Goal: Task Accomplishment & Management: Complete application form

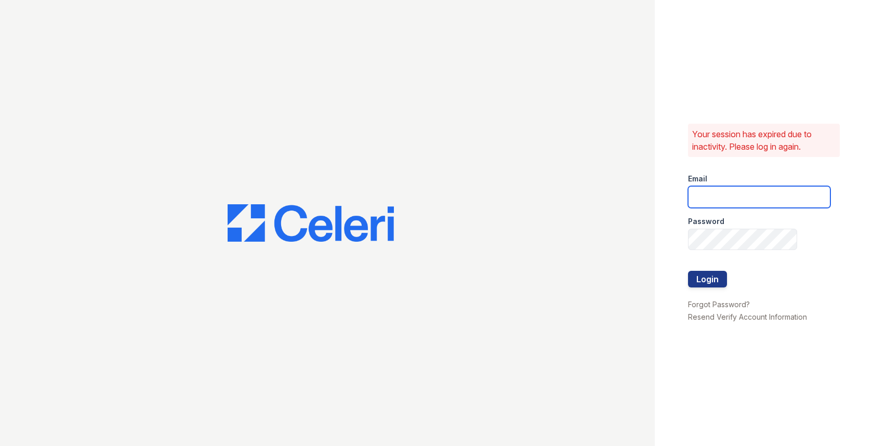
click at [724, 193] on input "email" at bounding box center [759, 197] width 142 height 22
click at [734, 199] on input "email" at bounding box center [759, 197] width 142 height 22
click at [0, 445] on com-1password-button at bounding box center [0, 446] width 0 height 0
type input "max@getceleri.com"
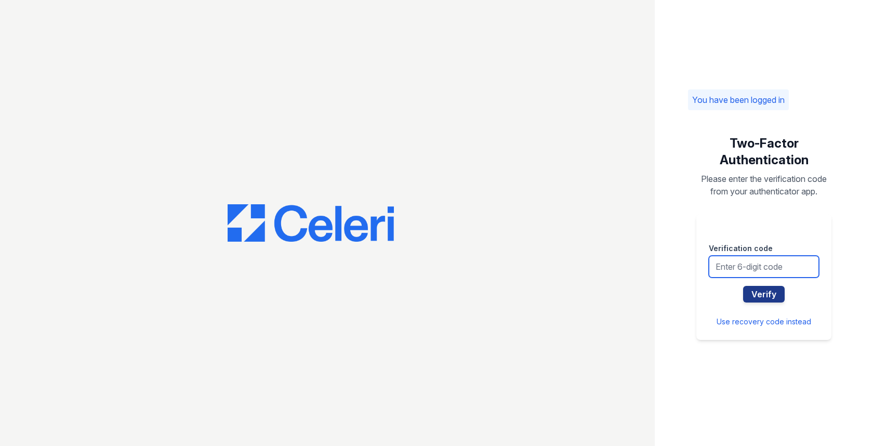
click at [754, 267] on input "text" at bounding box center [764, 267] width 110 height 22
type input "253807"
click at [743, 286] on button "Verify" at bounding box center [764, 294] width 42 height 17
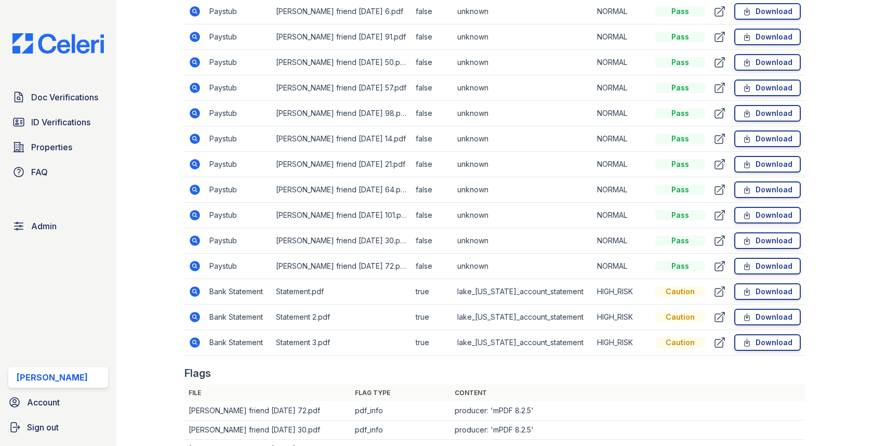
scroll to position [2824, 0]
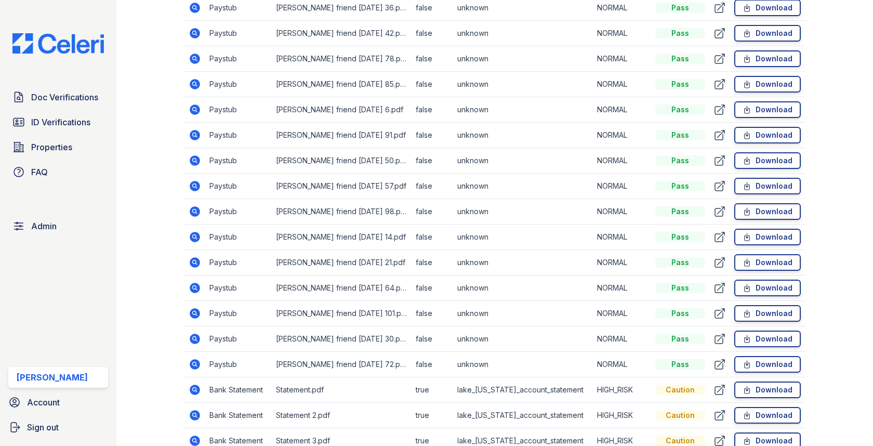
click at [197, 358] on icon at bounding box center [195, 364] width 12 height 12
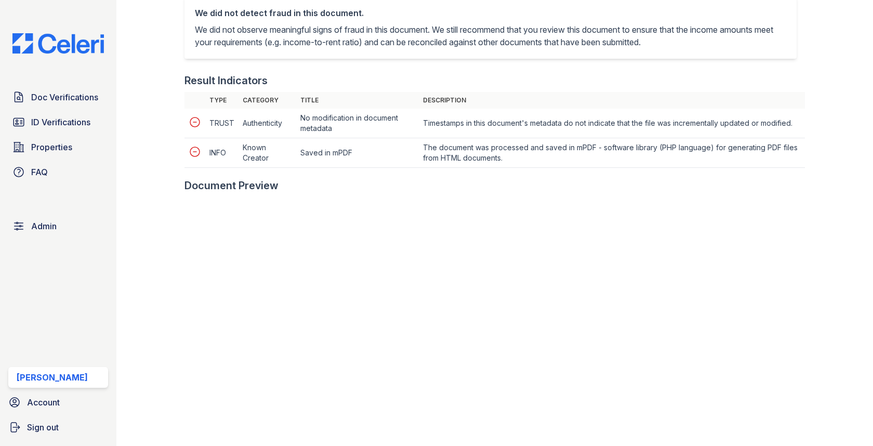
scroll to position [462, 0]
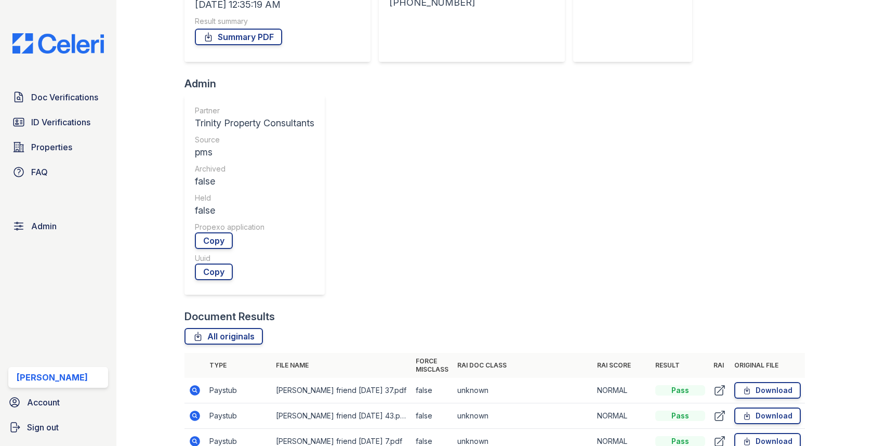
scroll to position [343, 0]
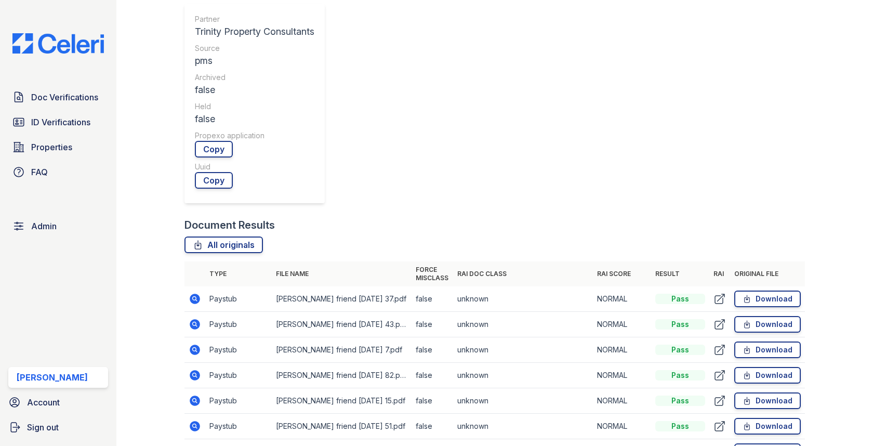
click at [196, 343] on icon at bounding box center [195, 349] width 12 height 12
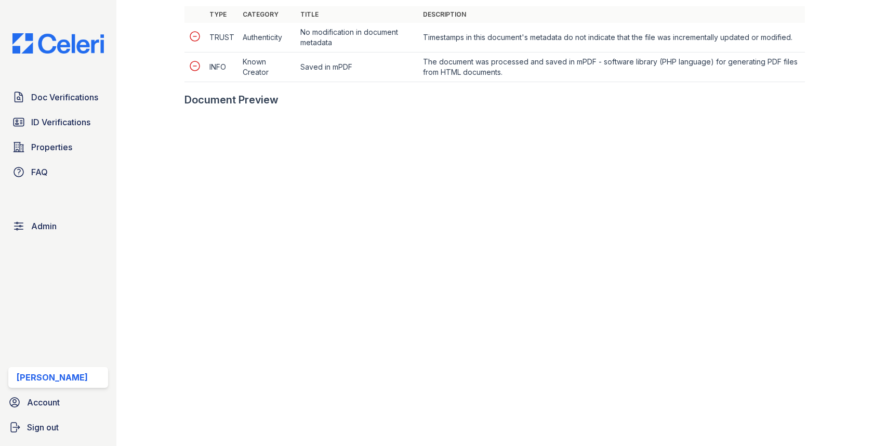
scroll to position [550, 0]
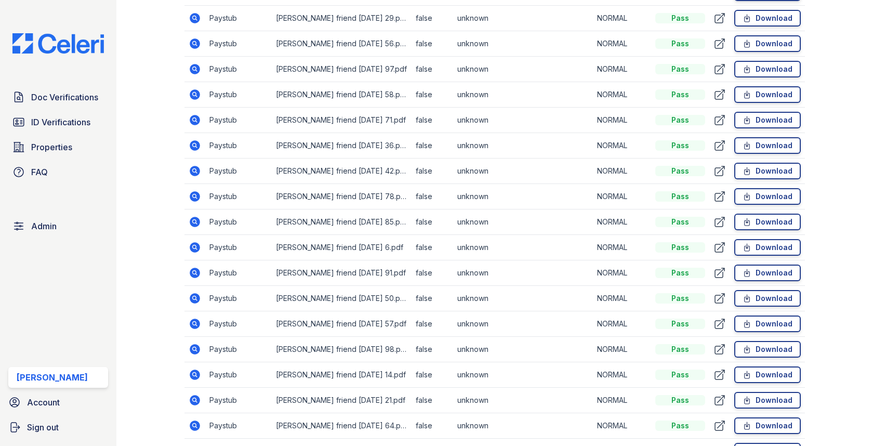
scroll to position [2711, 0]
click at [196, 445] on icon at bounding box center [195, 452] width 12 height 12
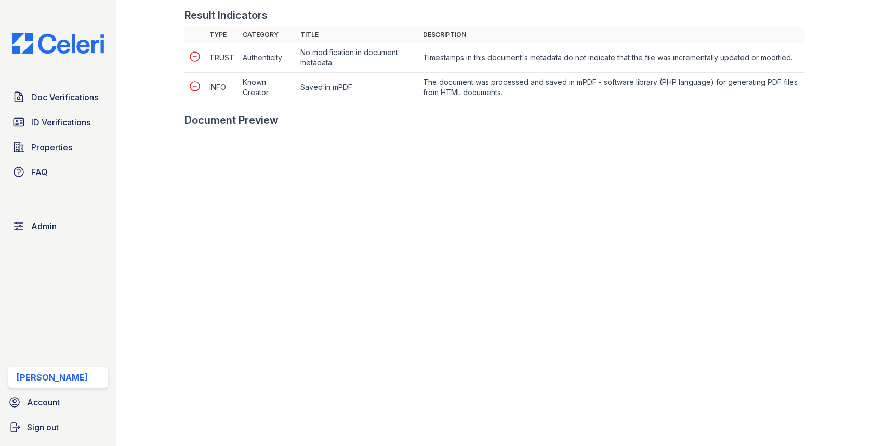
scroll to position [539, 0]
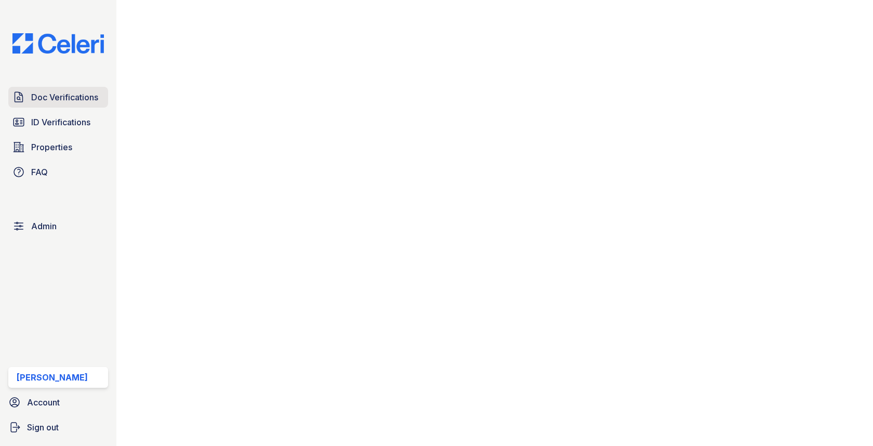
click at [93, 91] on span "Doc Verifications" at bounding box center [64, 97] width 67 height 12
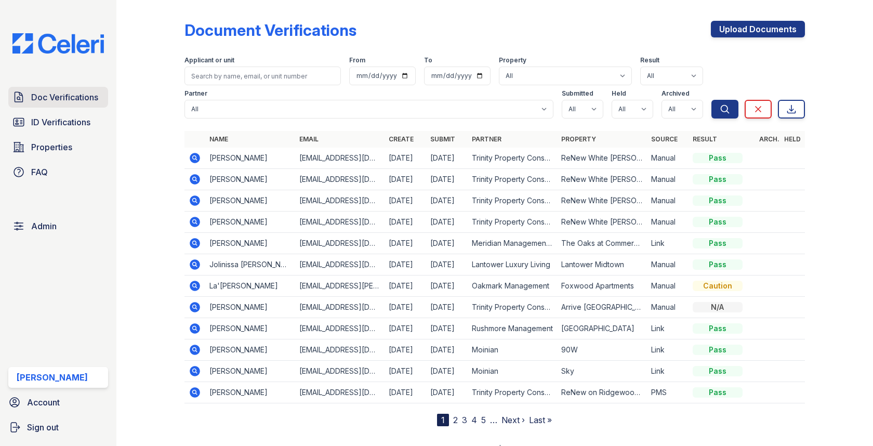
click at [89, 92] on span "Doc Verifications" at bounding box center [64, 97] width 67 height 12
click at [72, 96] on span "Doc Verifications" at bounding box center [64, 97] width 67 height 12
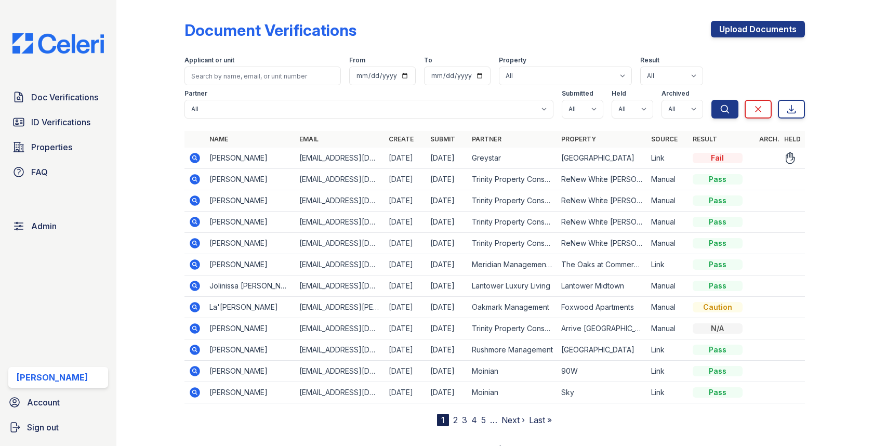
click at [75, 108] on div "Doc Verifications ID Verifications Properties FAQ" at bounding box center [58, 135] width 108 height 96
click at [74, 105] on link "Doc Verifications" at bounding box center [58, 97] width 100 height 21
click at [60, 219] on link "Admin" at bounding box center [58, 226] width 100 height 21
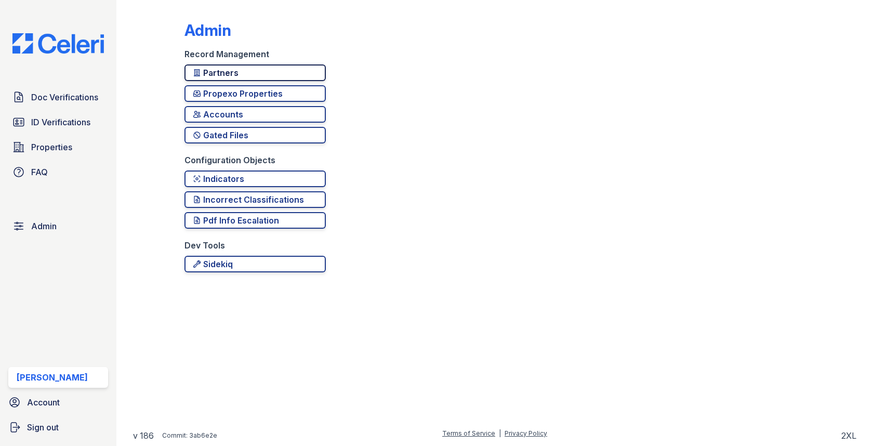
click at [208, 74] on div "Partners" at bounding box center [255, 73] width 125 height 12
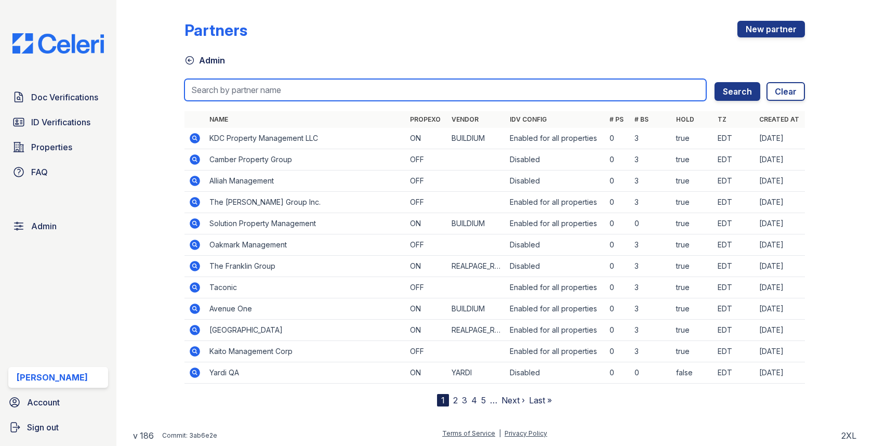
click at [228, 80] on input "search" at bounding box center [444, 90] width 521 height 22
click at [353, 90] on input "search" at bounding box center [444, 90] width 521 height 22
type input "w"
type input "lantower"
click at [714, 82] on button "Search" at bounding box center [737, 91] width 46 height 19
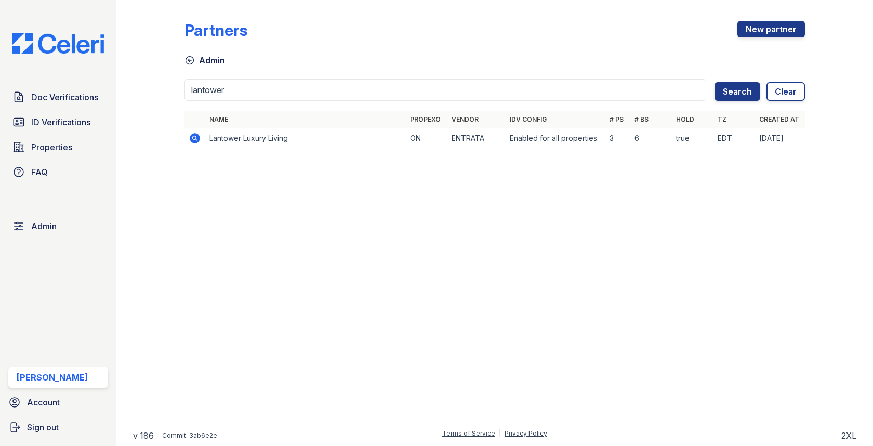
click at [192, 138] on icon at bounding box center [195, 138] width 10 height 10
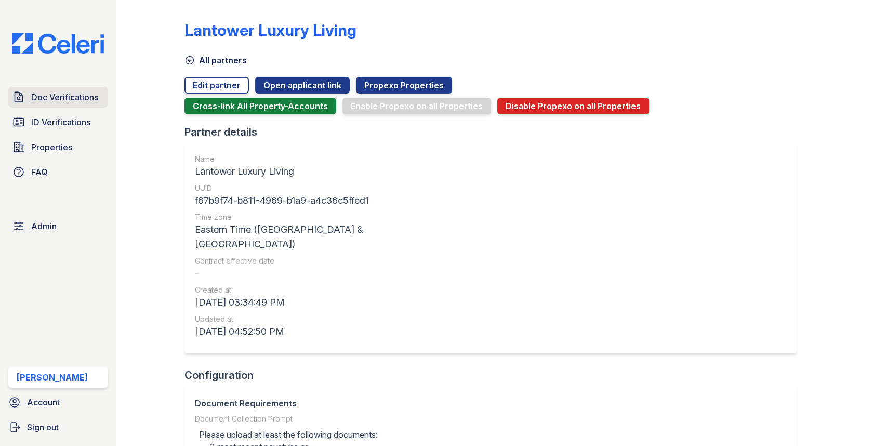
click at [78, 100] on span "Doc Verifications" at bounding box center [64, 97] width 67 height 12
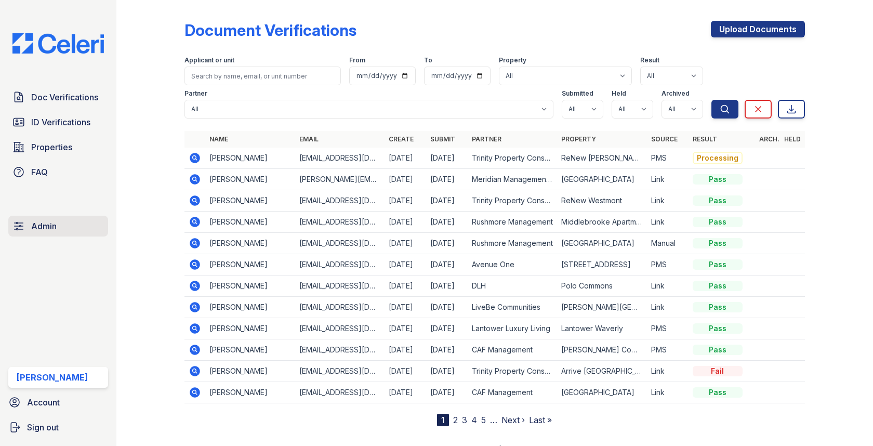
click at [43, 221] on span "Admin" at bounding box center [43, 226] width 25 height 12
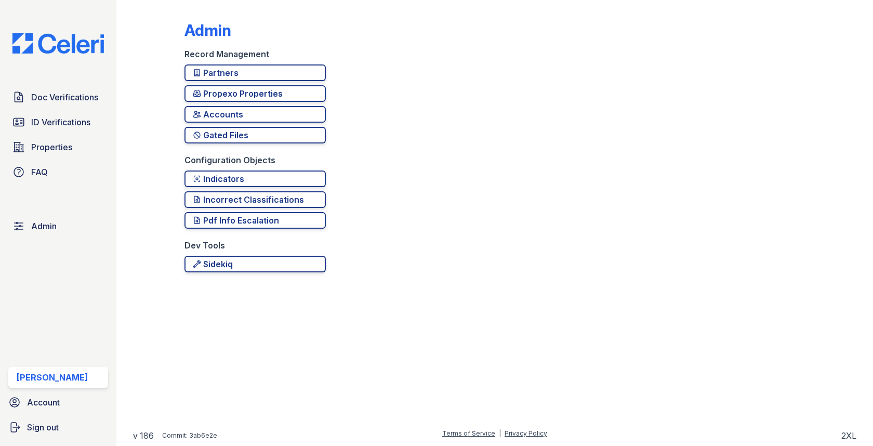
click at [281, 63] on div "Admin Record Management Partners Propexo Properties Accounts Gated Files Config…" at bounding box center [494, 143] width 620 height 279
click at [273, 76] on div "Partners" at bounding box center [255, 73] width 125 height 12
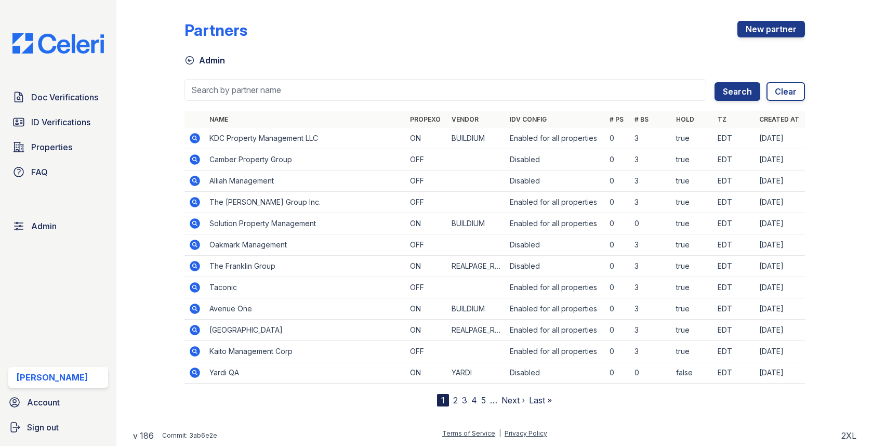
click at [266, 86] on input "search" at bounding box center [444, 90] width 521 height 22
type input "rushmore"
click at [714, 82] on button "Search" at bounding box center [737, 91] width 46 height 19
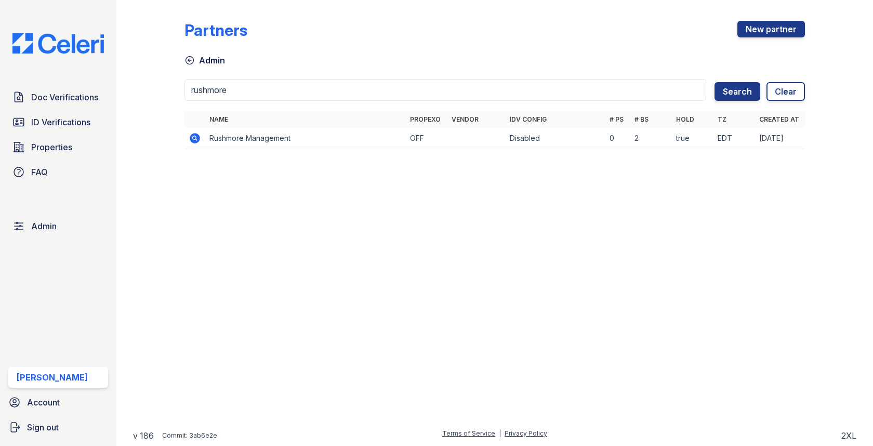
click at [196, 134] on icon at bounding box center [195, 138] width 10 height 10
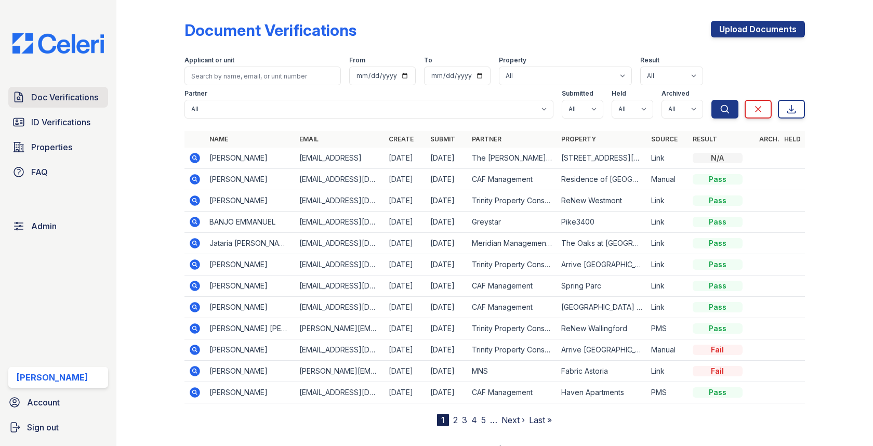
click at [92, 102] on span "Doc Verifications" at bounding box center [64, 97] width 67 height 12
click at [86, 97] on span "Doc Verifications" at bounding box center [64, 97] width 67 height 12
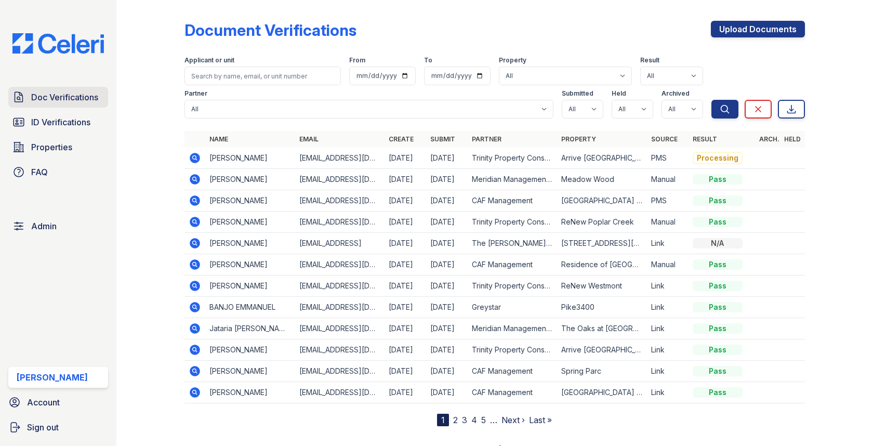
click at [84, 93] on span "Doc Verifications" at bounding box center [64, 97] width 67 height 12
click at [71, 94] on span "Doc Verifications" at bounding box center [64, 97] width 67 height 12
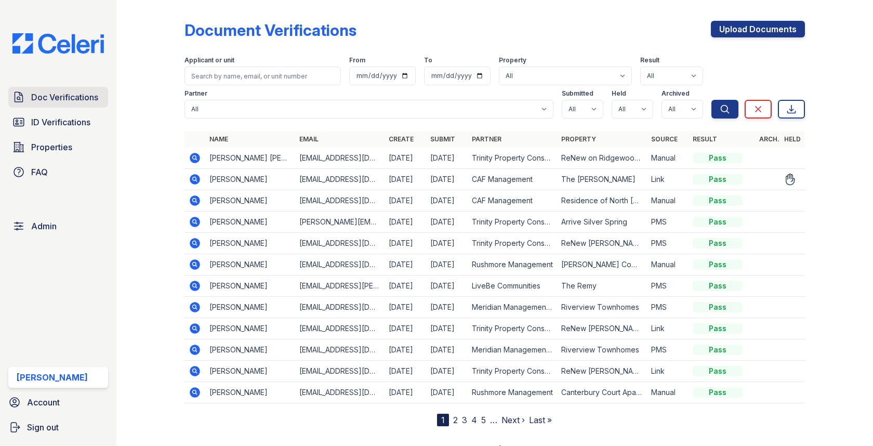
click at [91, 89] on link "Doc Verifications" at bounding box center [58, 97] width 100 height 21
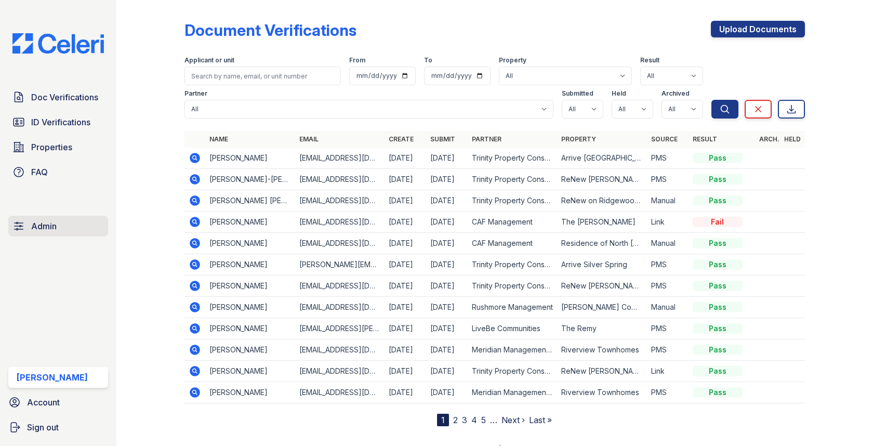
click at [73, 225] on link "Admin" at bounding box center [58, 226] width 100 height 21
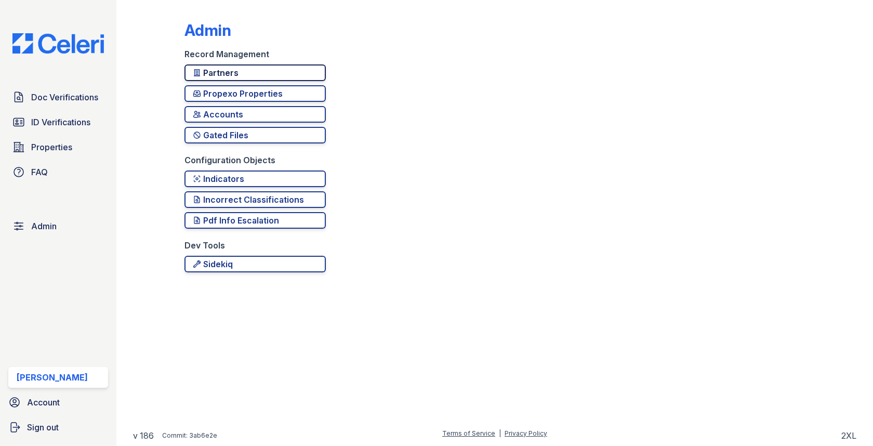
click at [219, 74] on div "Partners" at bounding box center [255, 73] width 125 height 12
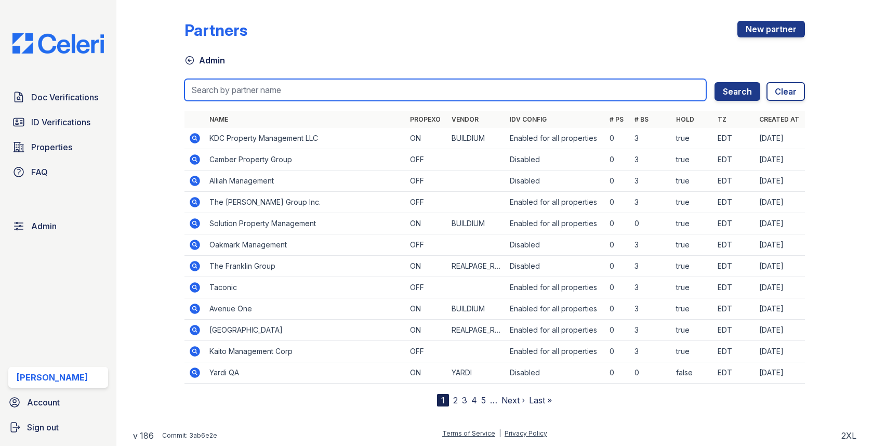
click at [220, 95] on input "search" at bounding box center [444, 90] width 521 height 22
type input "e"
type input "meri"
click at [714, 82] on button "Search" at bounding box center [737, 91] width 46 height 19
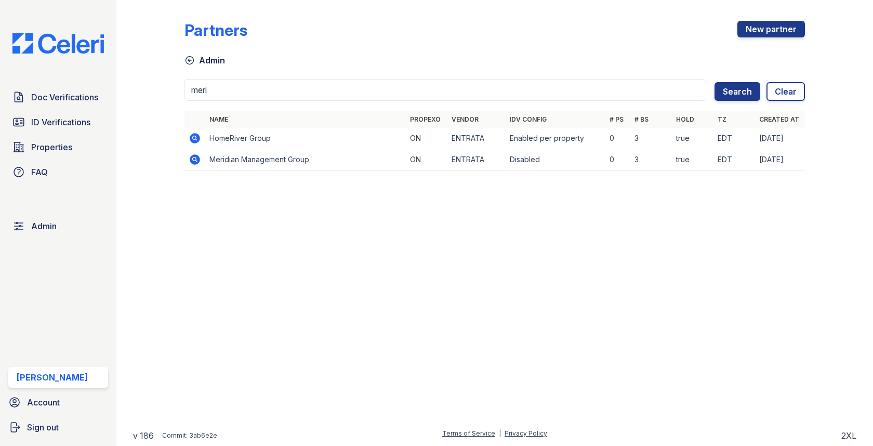
click at [193, 153] on icon at bounding box center [195, 159] width 12 height 12
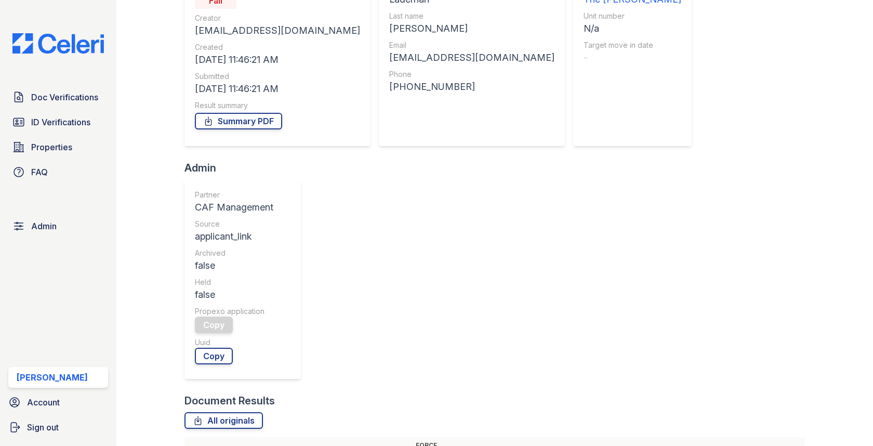
scroll to position [313, 0]
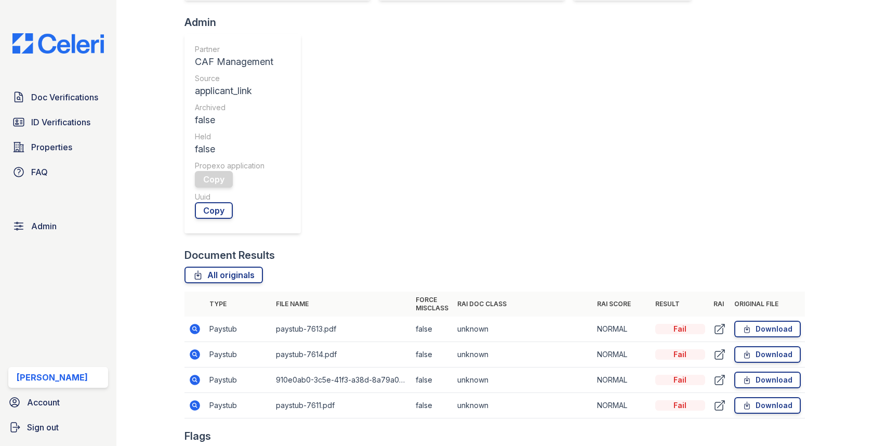
click at [195, 349] on icon at bounding box center [195, 354] width 10 height 10
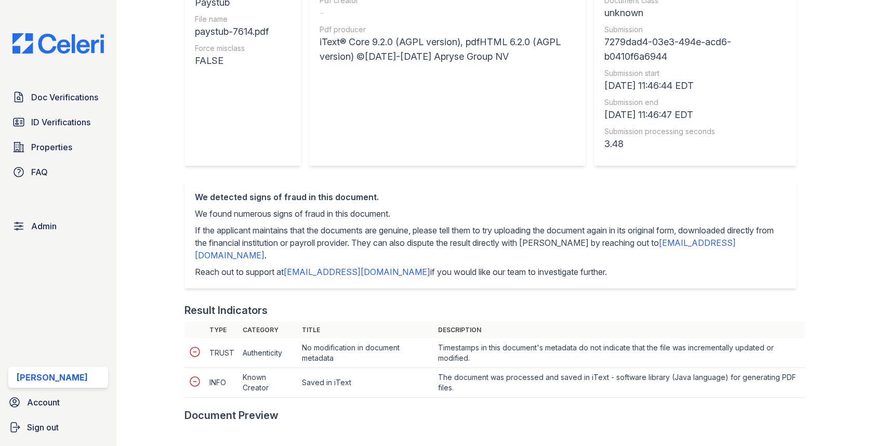
scroll to position [56, 0]
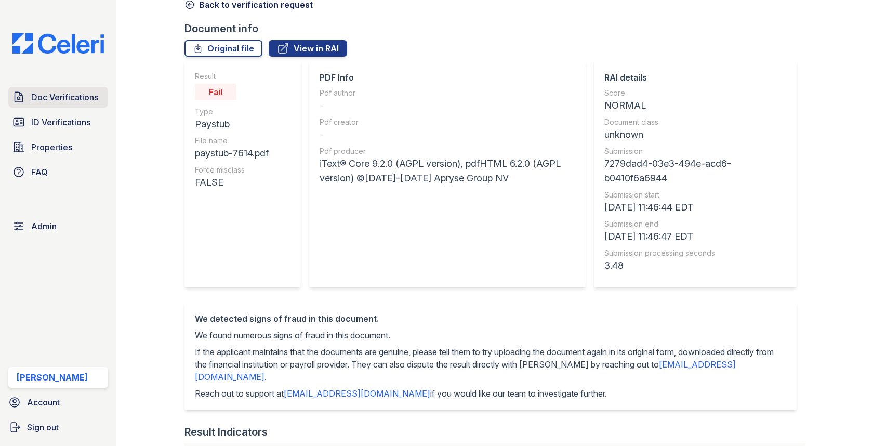
click at [81, 100] on span "Doc Verifications" at bounding box center [64, 97] width 67 height 12
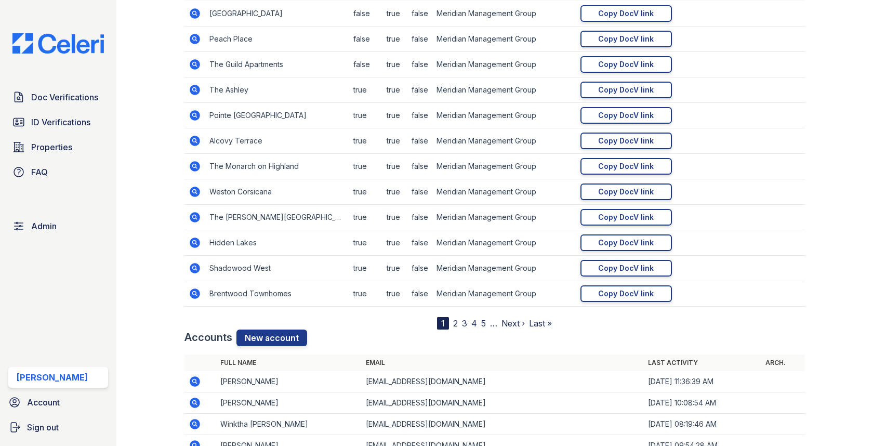
scroll to position [1414, 0]
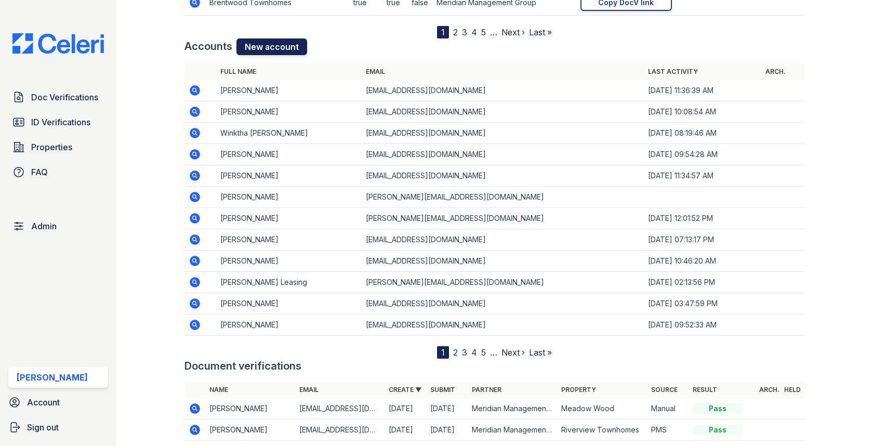
click at [276, 42] on link "New account" at bounding box center [271, 46] width 71 height 17
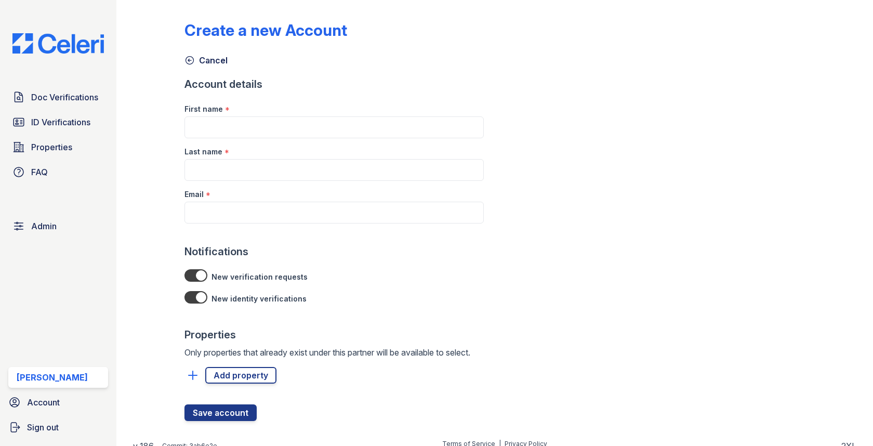
click at [233, 198] on div "Email *" at bounding box center [333, 191] width 299 height 21
click at [230, 207] on input "Email" at bounding box center [333, 213] width 299 height 22
paste input "[PERSON_NAME][EMAIL_ADDRESS][DOMAIN_NAME]"
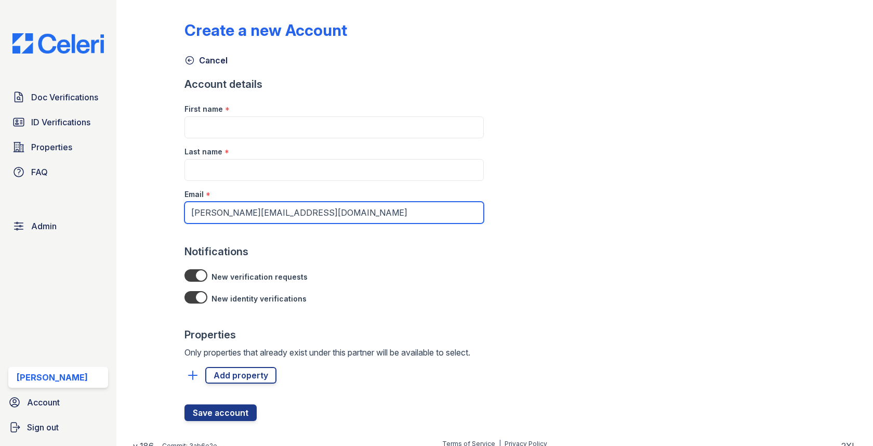
type input "[PERSON_NAME][EMAIL_ADDRESS][DOMAIN_NAME]"
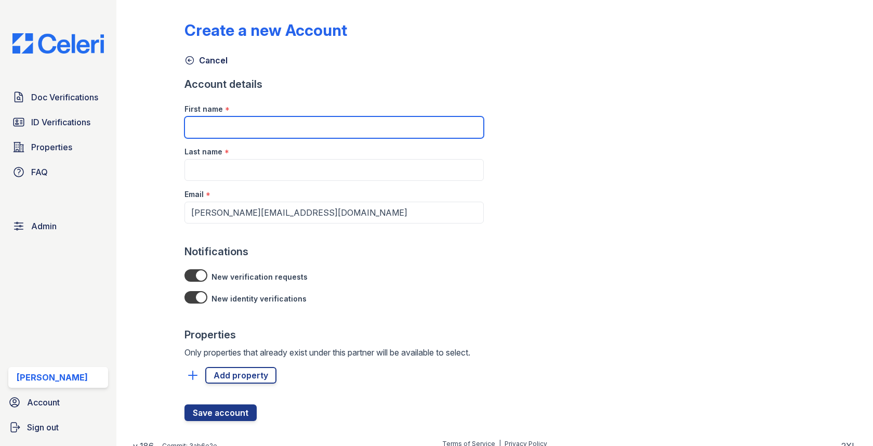
click at [244, 123] on input "First name" at bounding box center [333, 127] width 299 height 22
type input "[PERSON_NAME]"
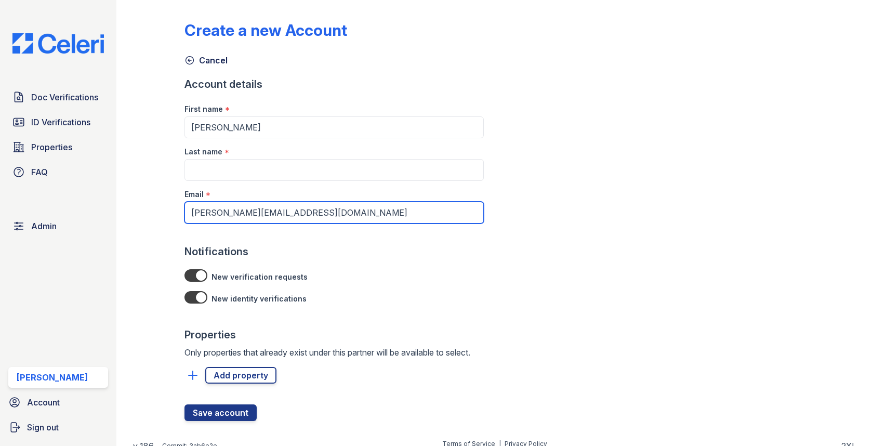
drag, startPoint x: 296, startPoint y: 214, endPoint x: 129, endPoint y: 206, distance: 167.0
click at [129, 206] on div "Create a new Account Cancel Account details First name * [PERSON_NAME] Last nam…" at bounding box center [494, 223] width 757 height 446
paste input "E"
type input "[EMAIL_ADDRESS][DOMAIN_NAME]"
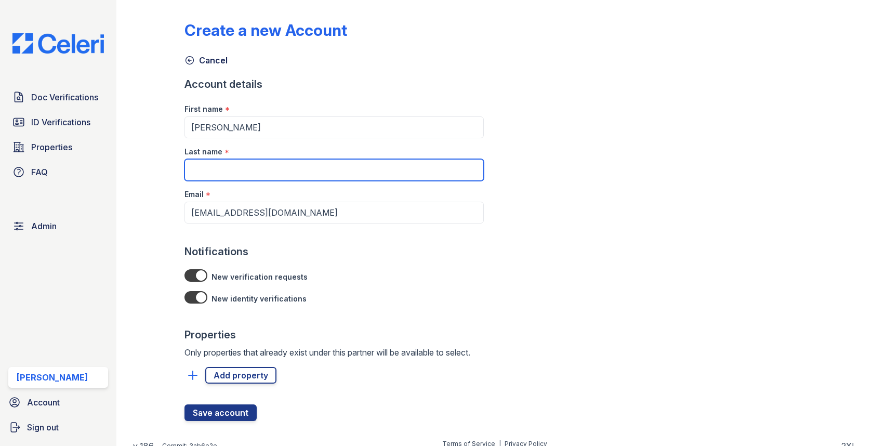
click at [222, 179] on input "Last name" at bounding box center [333, 170] width 299 height 22
type input "B"
type input "[PERSON_NAME]"
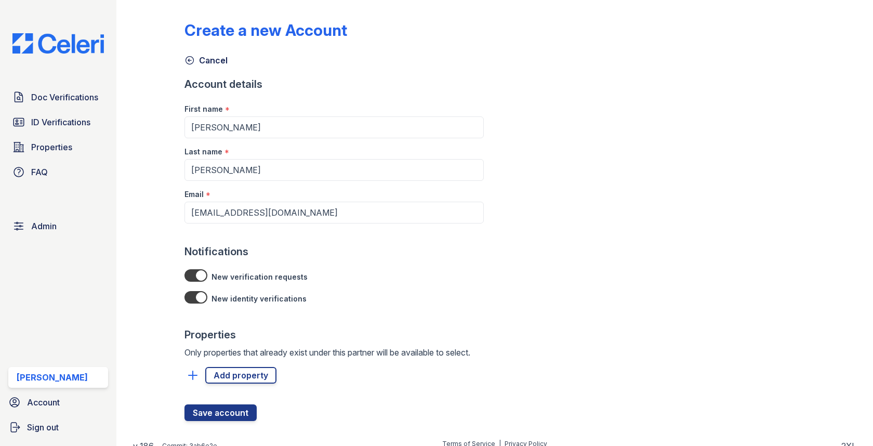
click at [226, 383] on div at bounding box center [333, 393] width 299 height 21
click at [239, 369] on link "Add property" at bounding box center [240, 375] width 71 height 17
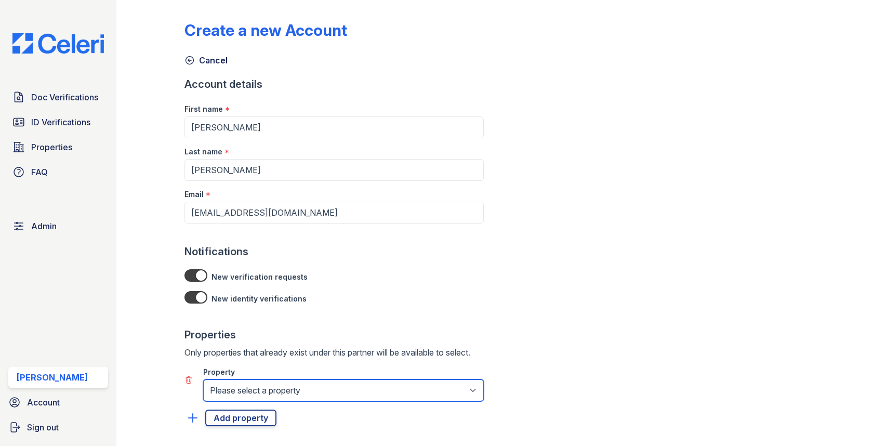
click at [236, 383] on select "Please select a property 1890 House [PERSON_NAME][GEOGRAPHIC_DATA] [GEOGRAPHIC_…" at bounding box center [343, 390] width 281 height 22
select select "2076"
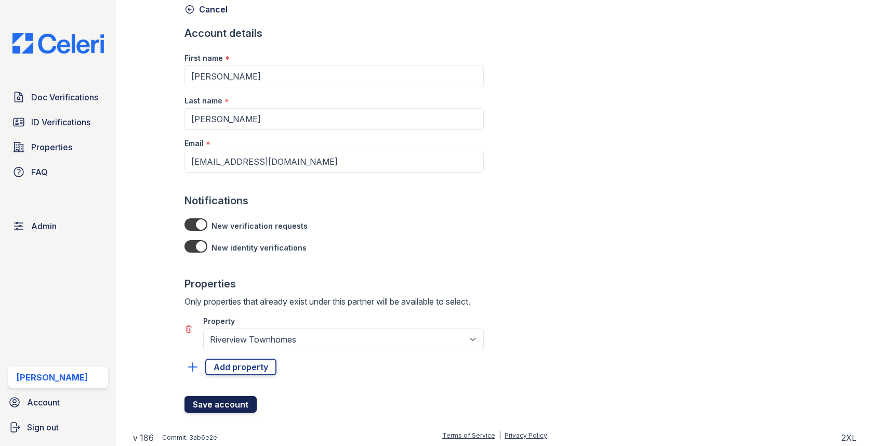
click at [222, 396] on button "Save account" at bounding box center [220, 404] width 72 height 17
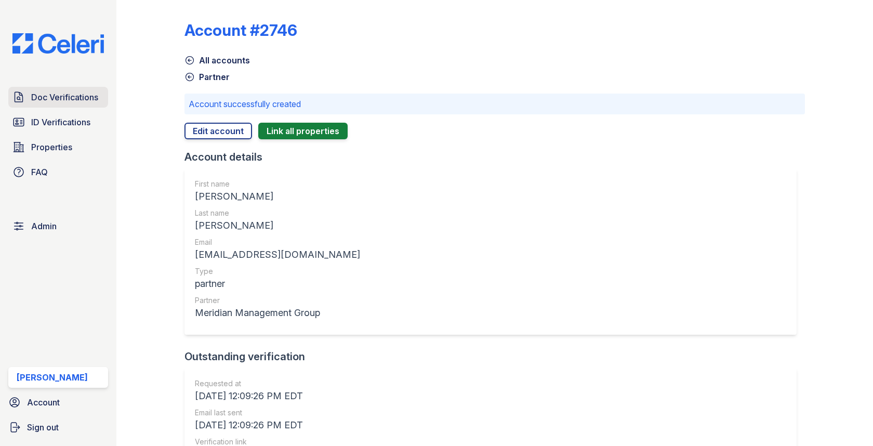
click at [64, 97] on span "Doc Verifications" at bounding box center [64, 97] width 67 height 12
